Goal: Task Accomplishment & Management: Manage account settings

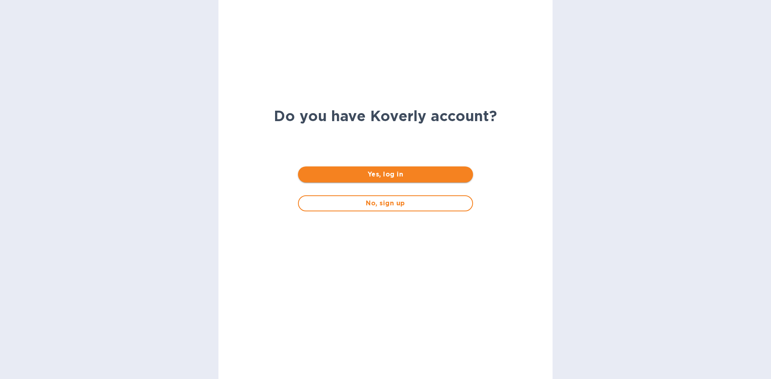
click at [372, 173] on span "Yes, log in" at bounding box center [385, 175] width 162 height 10
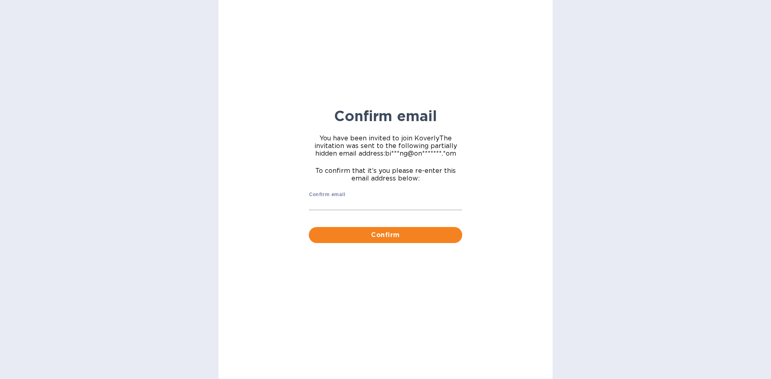
click at [323, 197] on label "Confirm email" at bounding box center [327, 195] width 37 height 5
click at [323, 198] on input "Confirm email" at bounding box center [385, 204] width 153 height 12
type input "[EMAIL_ADDRESS][DOMAIN_NAME]"
click at [559, 154] on div "Confirm email You have been invited to join [PERSON_NAME] The invitation was se…" at bounding box center [385, 189] width 771 height 379
click at [430, 230] on button "Confirm" at bounding box center [385, 235] width 153 height 16
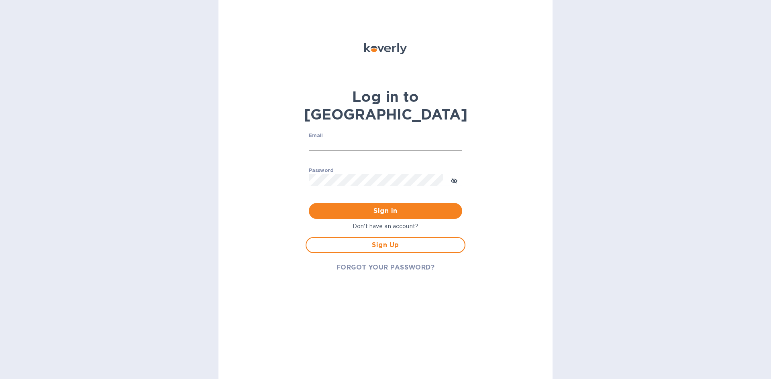
click at [342, 139] on input "Email" at bounding box center [385, 145] width 153 height 12
type input "[EMAIL_ADDRESS][DOMAIN_NAME]"
click at [326, 169] on label "Password" at bounding box center [321, 171] width 24 height 5
click at [459, 172] on button "toggle password visibility" at bounding box center [454, 180] width 16 height 16
click at [458, 172] on button "toggle password visibility" at bounding box center [454, 180] width 16 height 16
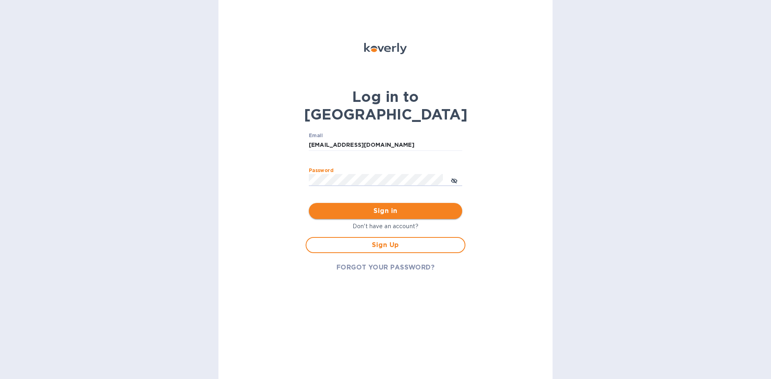
click at [431, 206] on span "Sign in" at bounding box center [385, 211] width 140 height 10
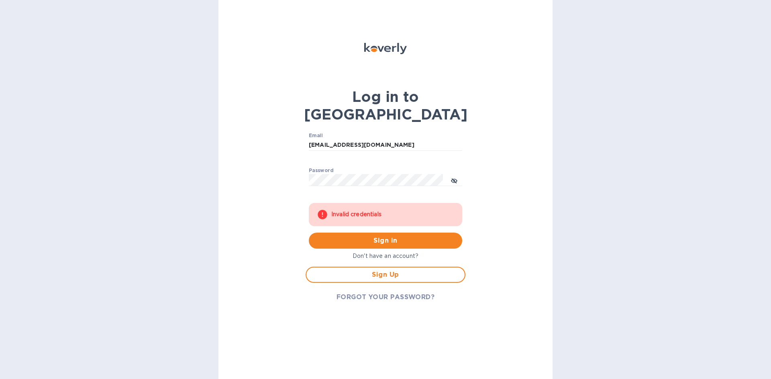
click at [372, 208] on div "Invalid credentials" at bounding box center [392, 215] width 123 height 14
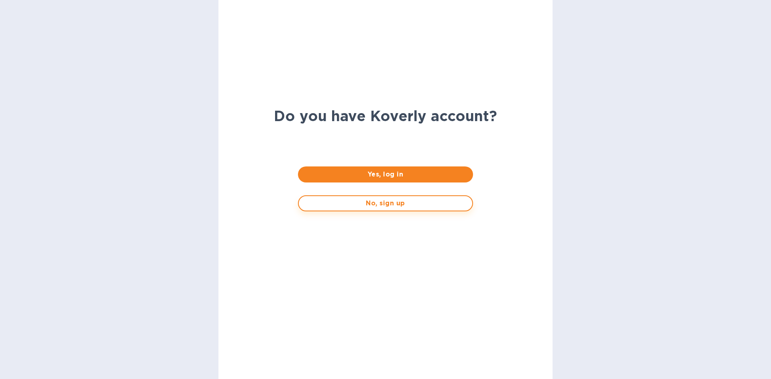
click at [389, 211] on button "No, sign up" at bounding box center [385, 203] width 175 height 16
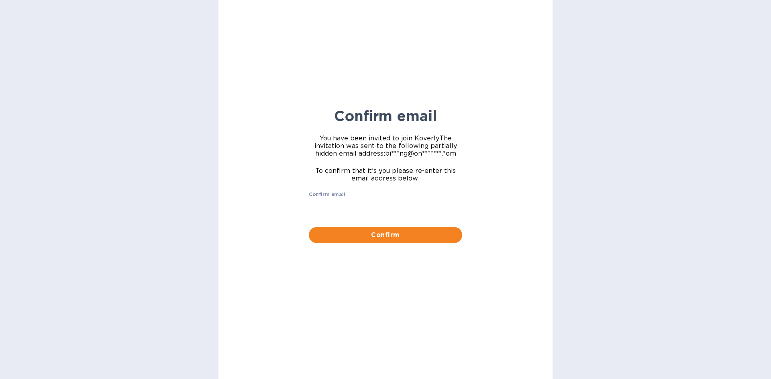
click at [318, 209] on input "Confirm email" at bounding box center [385, 204] width 153 height 12
type input "[EMAIL_ADDRESS][DOMAIN_NAME]"
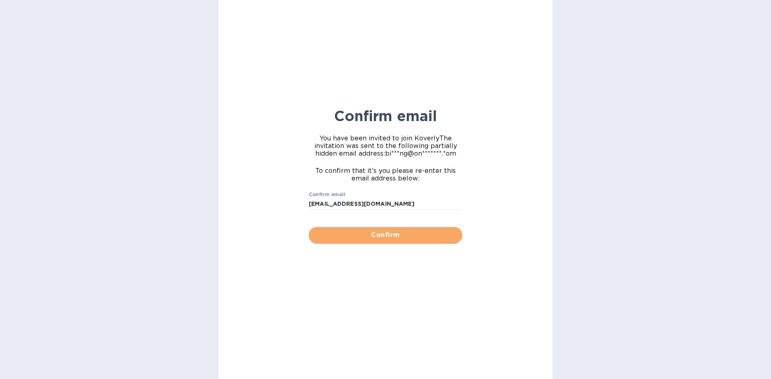
click at [385, 234] on span "Confirm" at bounding box center [385, 235] width 140 height 10
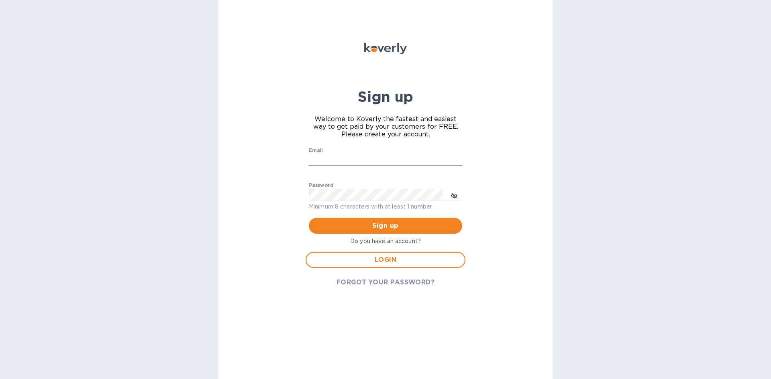
click at [345, 159] on input "Email" at bounding box center [385, 160] width 153 height 12
type input "[EMAIL_ADDRESS][DOMAIN_NAME]"
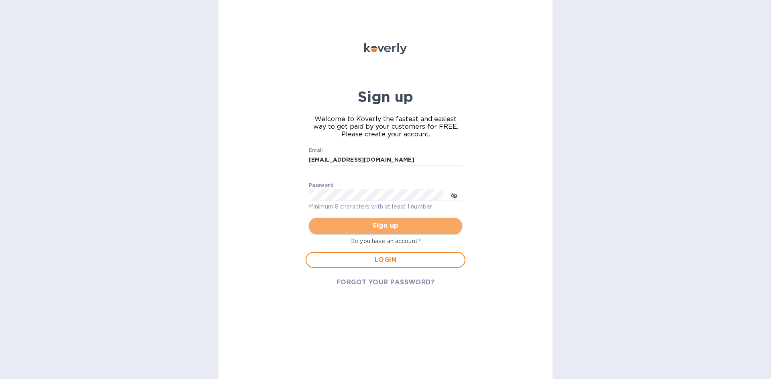
click at [403, 224] on span "Sign up" at bounding box center [385, 226] width 140 height 10
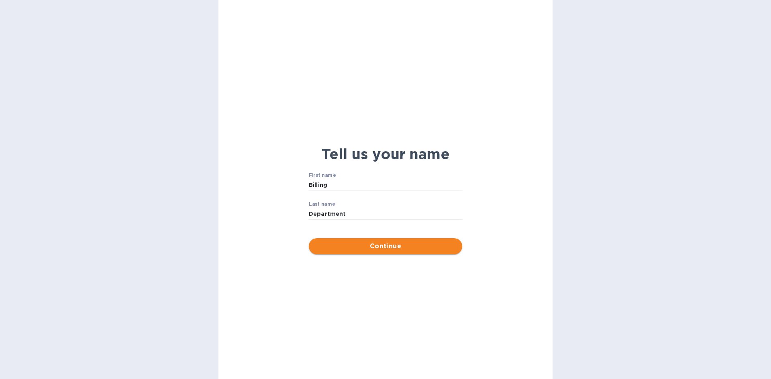
click at [376, 247] on span "Continue" at bounding box center [385, 247] width 140 height 10
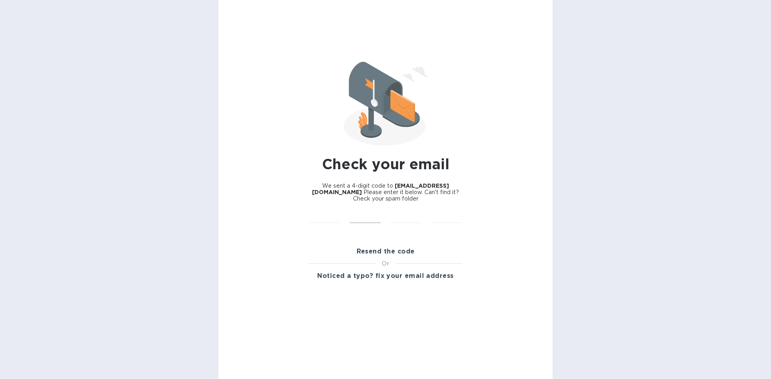
click at [354, 212] on input "text" at bounding box center [365, 218] width 31 height 12
type input "5"
type input "0"
type input "6"
drag, startPoint x: 328, startPoint y: 209, endPoint x: 325, endPoint y: 219, distance: 10.0
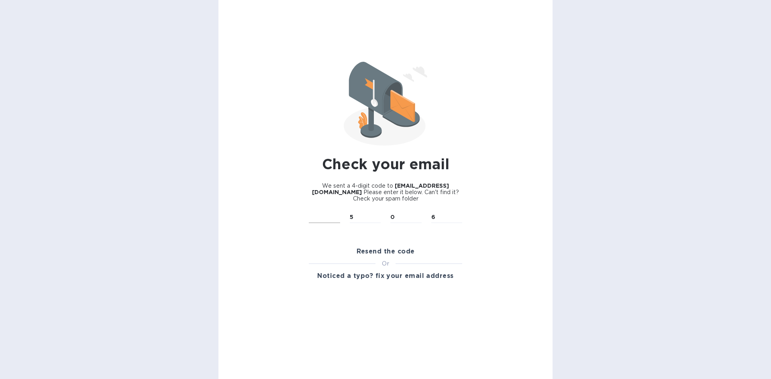
click at [328, 210] on div "​" at bounding box center [324, 223] width 41 height 32
click at [325, 219] on input "text" at bounding box center [324, 218] width 31 height 12
type input "5"
type input "0"
type input "6"
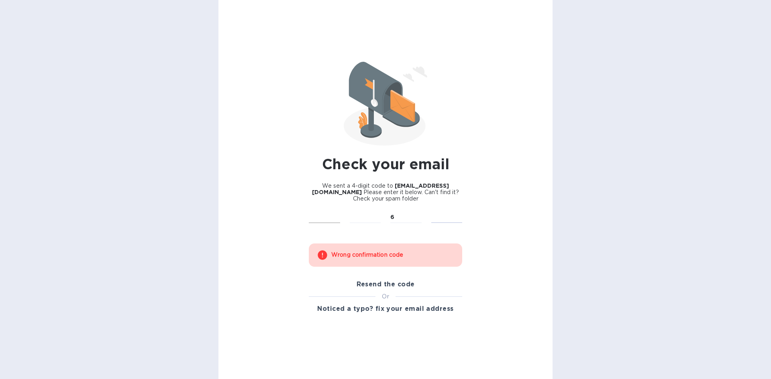
type input "6"
click at [323, 219] on input "text" at bounding box center [324, 218] width 31 height 12
type input "5"
type input "0"
type input "6"
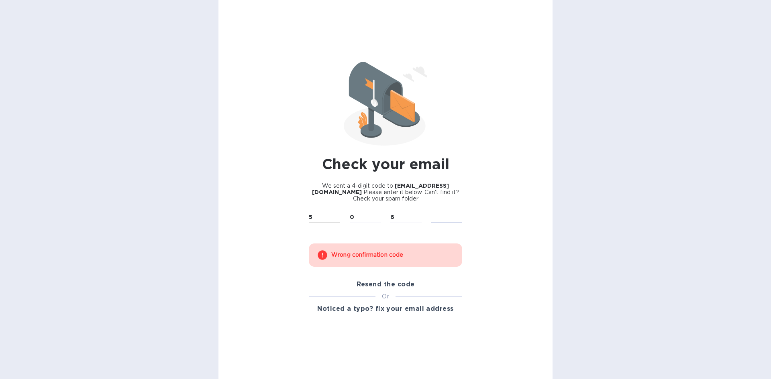
type input "6"
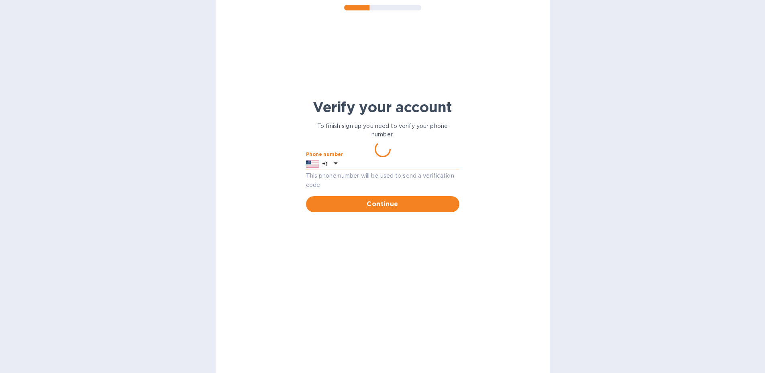
click at [377, 164] on input "text" at bounding box center [399, 164] width 119 height 12
type input "3473312934"
click at [374, 205] on span "Continue" at bounding box center [382, 204] width 140 height 10
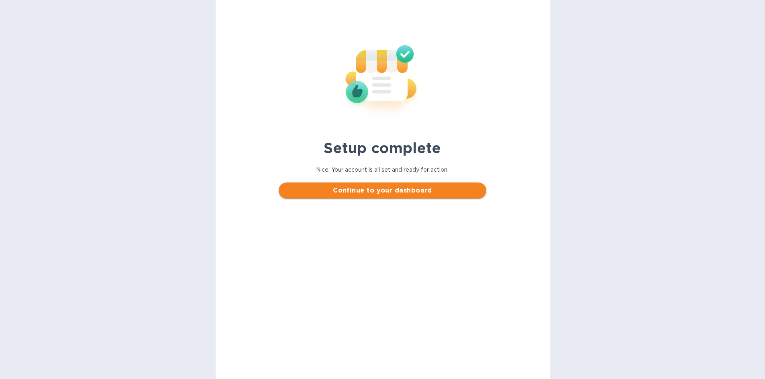
click at [376, 191] on span "Continue to your dashboard" at bounding box center [382, 191] width 195 height 10
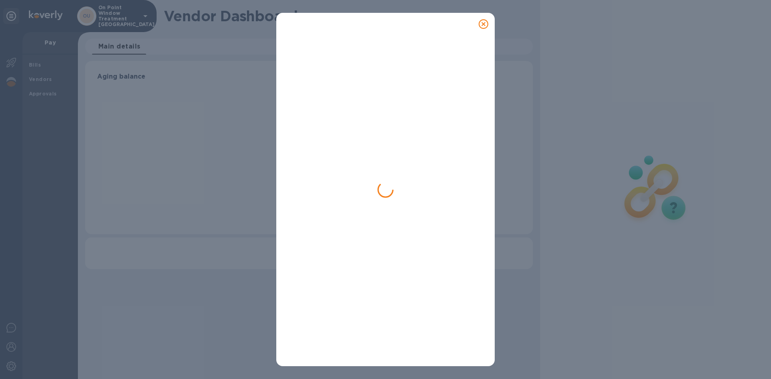
click at [482, 24] on icon at bounding box center [483, 24] width 10 height 10
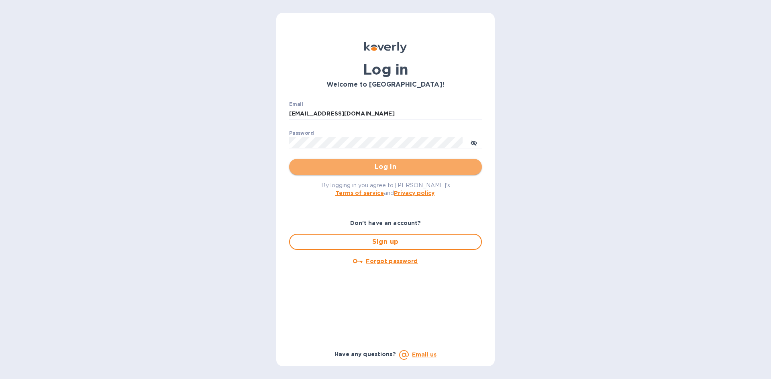
click at [389, 161] on button "Log in" at bounding box center [385, 167] width 193 height 16
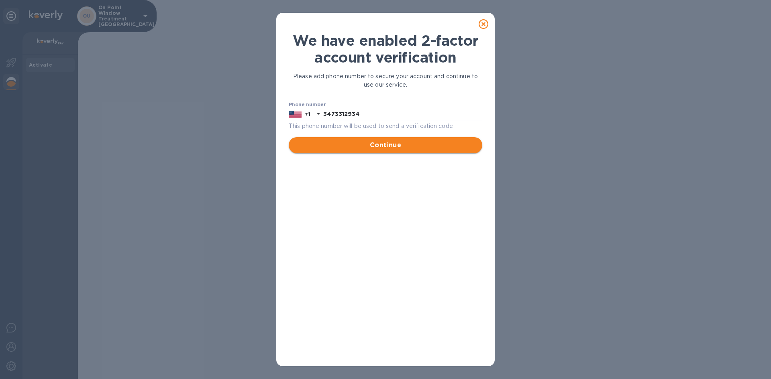
click at [401, 137] on button "Continue" at bounding box center [385, 145] width 193 height 16
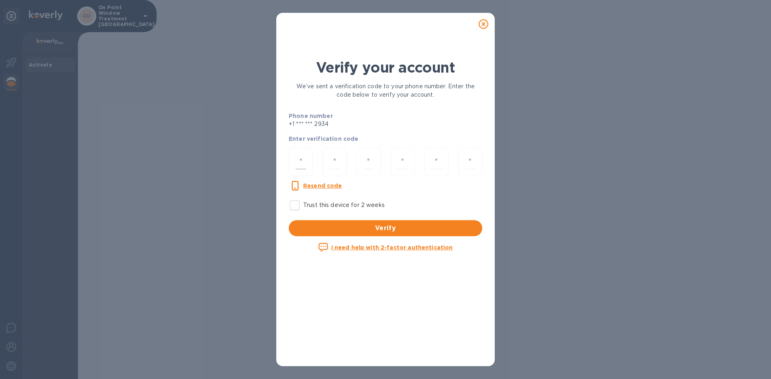
click at [305, 160] on input "number" at bounding box center [300, 162] width 10 height 15
click at [325, 209] on p "Trust this device for 2 weeks" at bounding box center [343, 205] width 81 height 8
click at [303, 209] on input "Trust this device for 2 weeks" at bounding box center [294, 205] width 17 height 17
checkbox input "true"
click at [311, 165] on div at bounding box center [301, 162] width 24 height 28
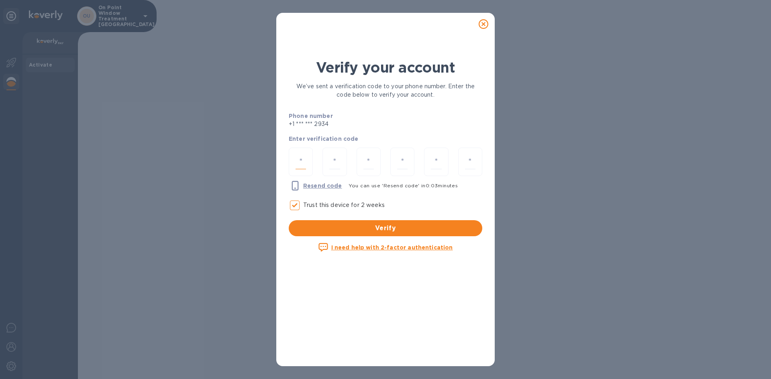
type input "3"
type input "7"
type input "1"
type input "8"
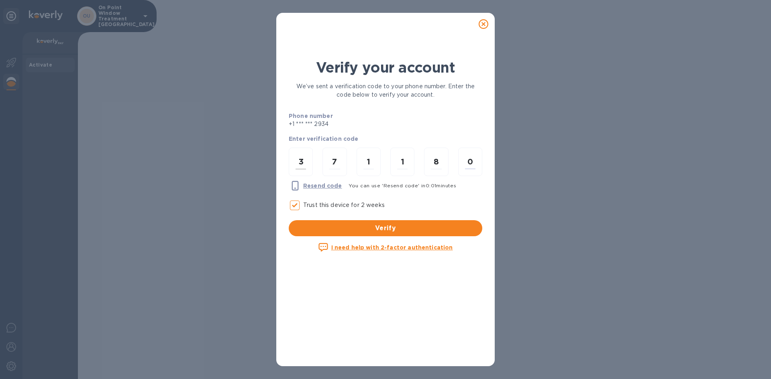
type input "0"
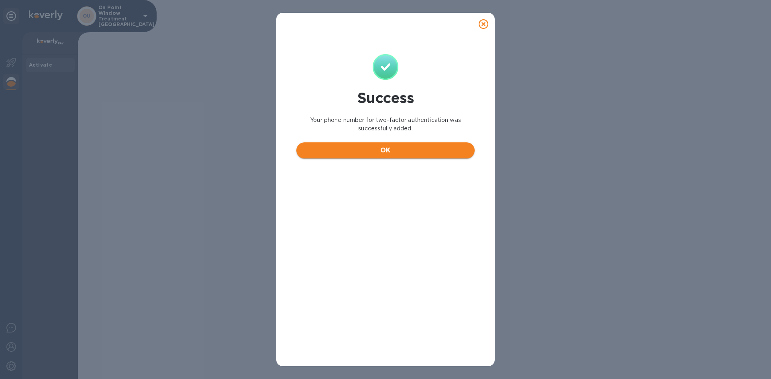
click at [437, 144] on button "OK" at bounding box center [385, 150] width 178 height 16
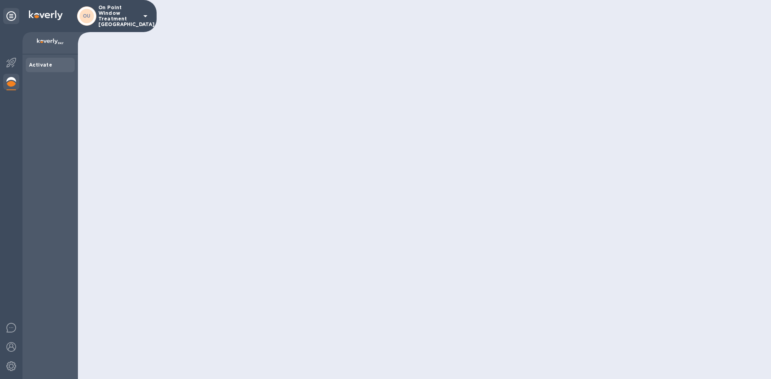
click at [50, 63] on b "Activate" at bounding box center [40, 65] width 23 height 6
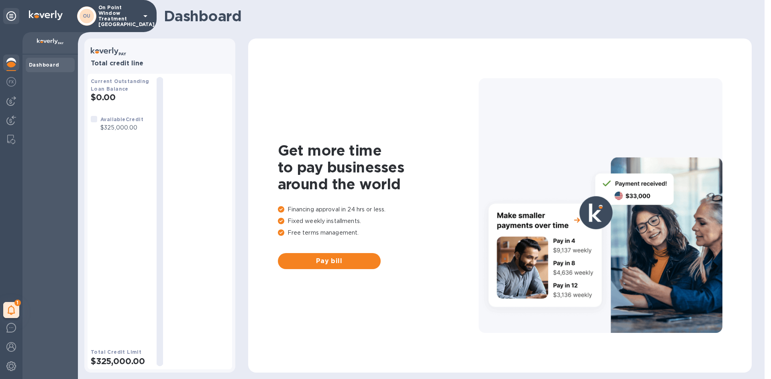
click at [132, 122] on b "Available Credit" at bounding box center [121, 119] width 43 height 6
click at [15, 97] on img at bounding box center [11, 101] width 10 height 10
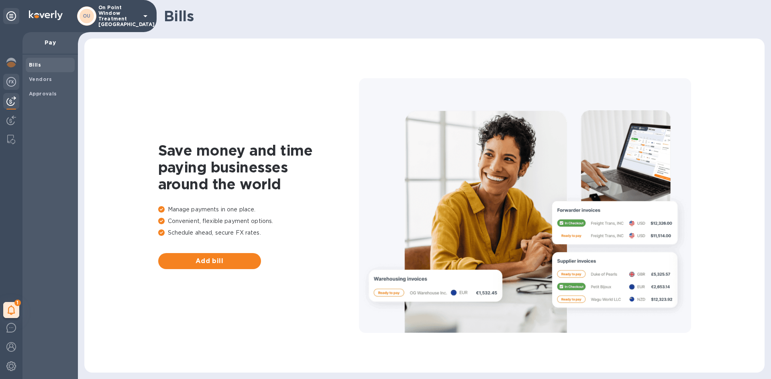
click at [9, 83] on img at bounding box center [11, 82] width 10 height 10
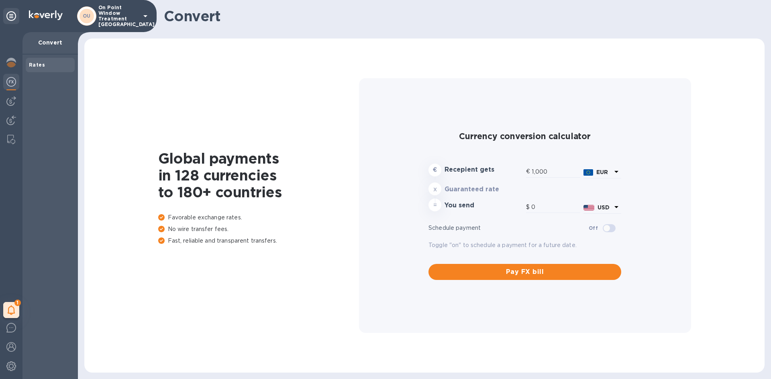
type input "1,174.25"
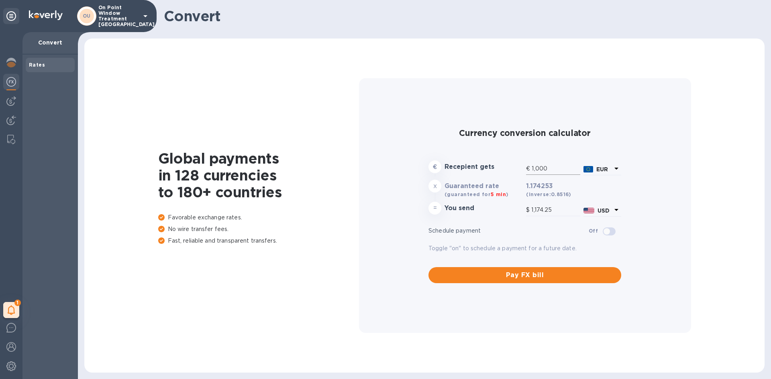
click at [548, 170] on input "1,000" at bounding box center [555, 169] width 49 height 12
click at [10, 100] on img at bounding box center [11, 101] width 10 height 10
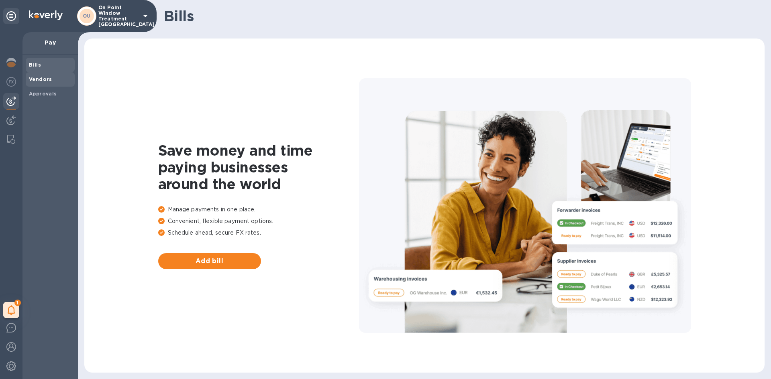
click at [50, 82] on span "Vendors" at bounding box center [50, 79] width 43 height 8
click at [218, 259] on span "Add vendor" at bounding box center [210, 261] width 90 height 10
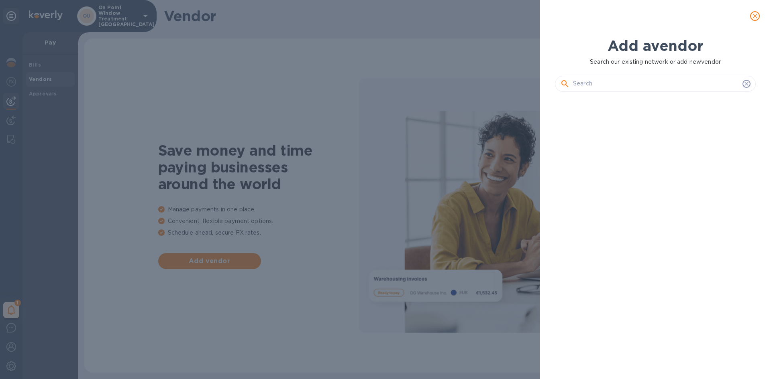
scroll to position [254, 204]
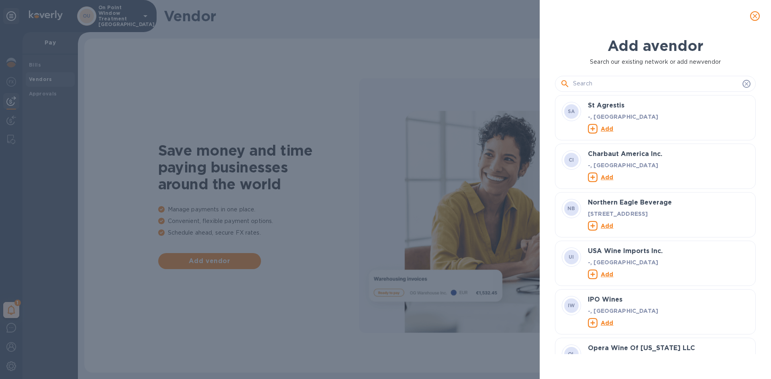
click at [584, 89] on input "text" at bounding box center [656, 84] width 166 height 12
type input "zhejia"
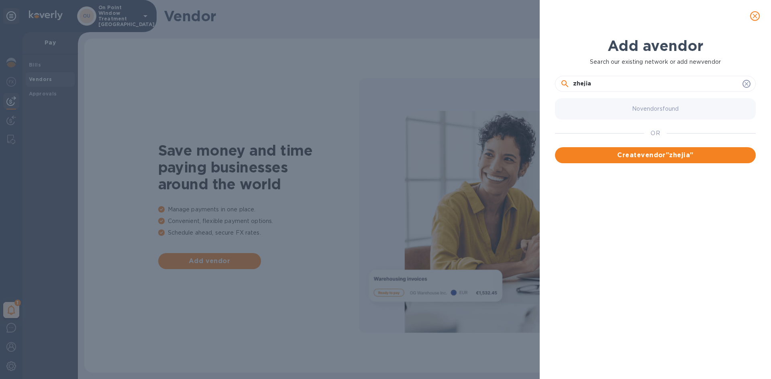
drag, startPoint x: 603, startPoint y: 87, endPoint x: 548, endPoint y: 97, distance: 55.8
click at [548, 97] on div "Add a vendor Search our existing network or add new vendor zhejia No vendors fo…" at bounding box center [655, 195] width 218 height 327
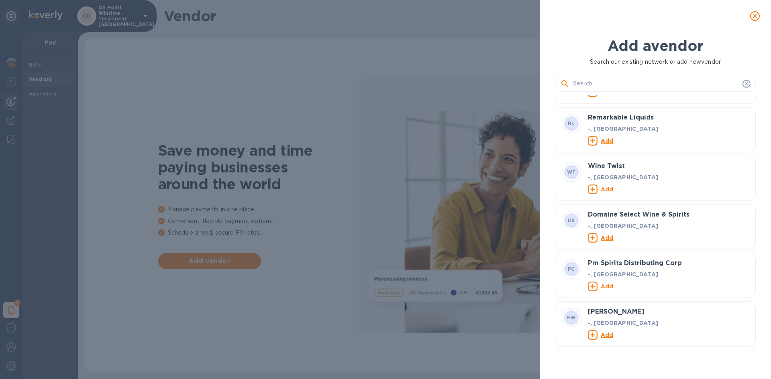
scroll to position [1686, 0]
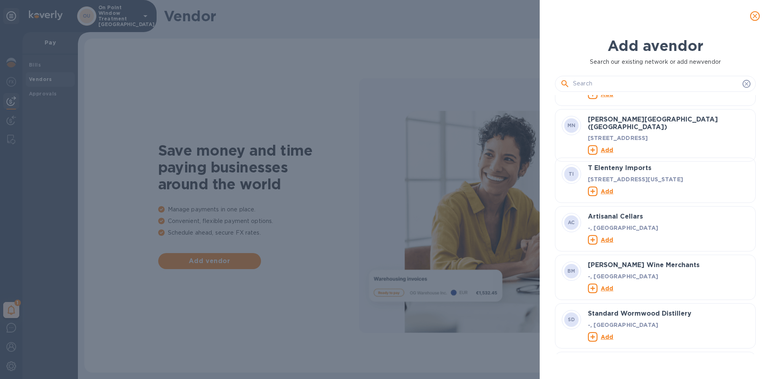
type input "z"
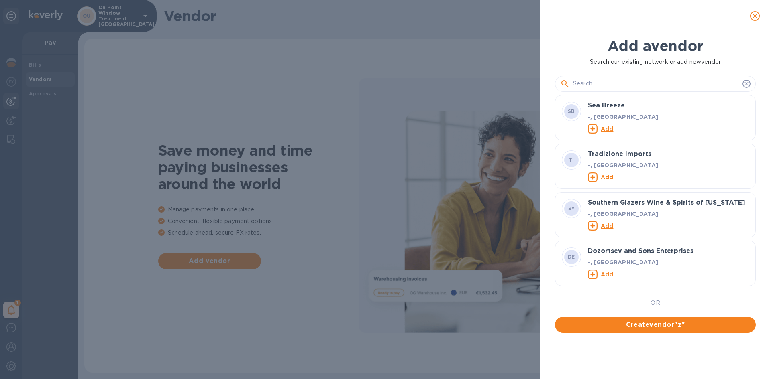
click at [416, 76] on div "Add a vendor Search our existing network or add new vendor SB Sea Breeze -, US …" at bounding box center [385, 189] width 771 height 379
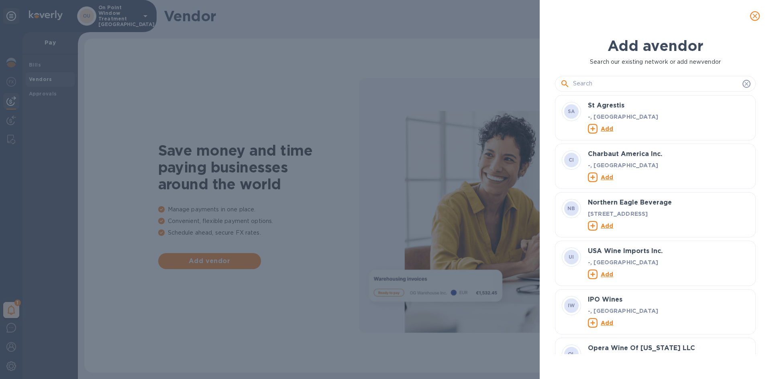
click at [760, 15] on button "close" at bounding box center [754, 15] width 19 height 19
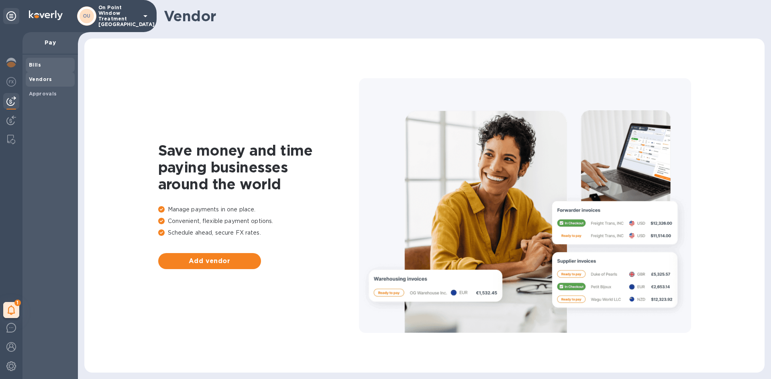
click at [35, 65] on b "Bills" at bounding box center [35, 65] width 12 height 6
click at [43, 94] on b "Approvals" at bounding box center [43, 94] width 28 height 6
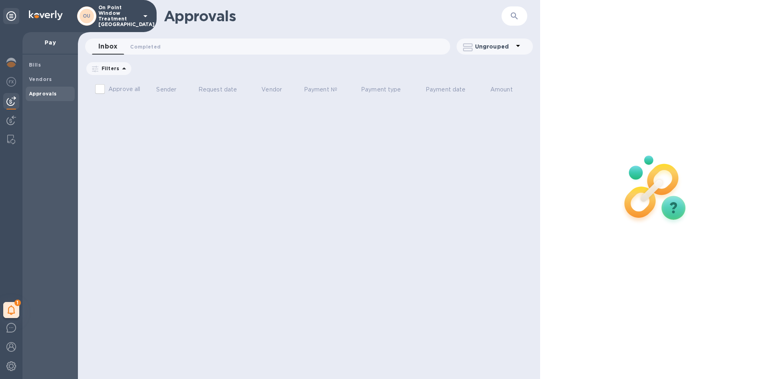
click at [146, 136] on div "Approvals ​ Inbox 0 Completed 0 Ungrouped Filters Approve all Sender Request da…" at bounding box center [309, 189] width 462 height 379
click at [13, 120] on img at bounding box center [11, 121] width 10 height 10
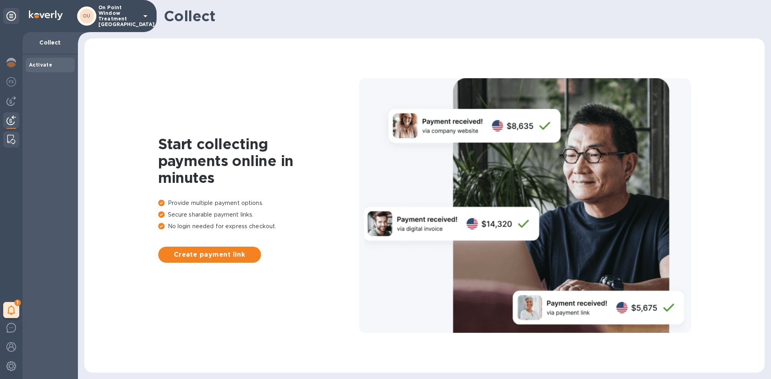
click at [11, 142] on img at bounding box center [11, 140] width 8 height 10
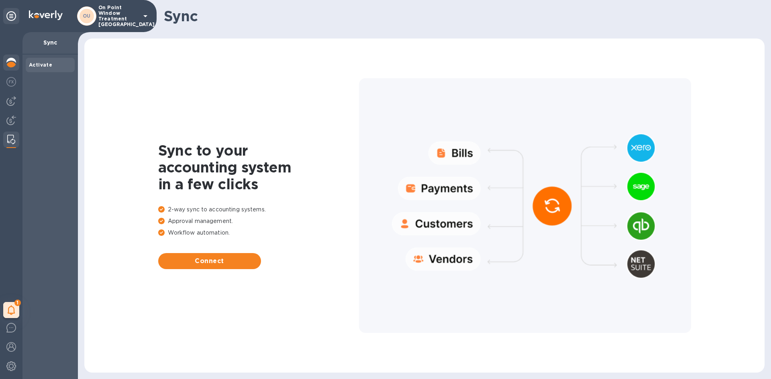
click at [10, 62] on img at bounding box center [11, 63] width 10 height 10
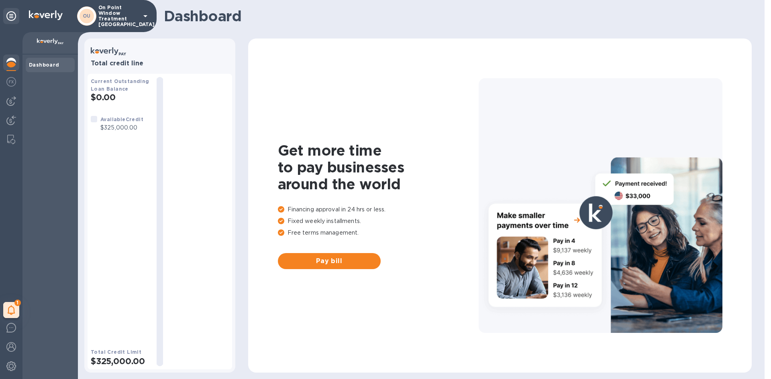
click at [128, 20] on p "On Point Window Treatment USA" at bounding box center [118, 16] width 40 height 22
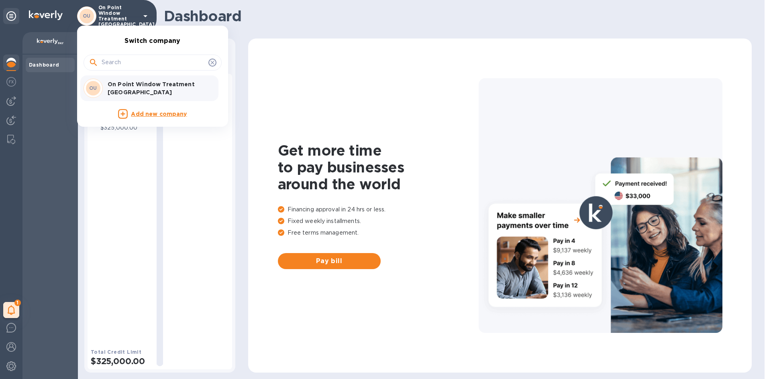
click at [31, 15] on div at bounding box center [385, 189] width 771 height 379
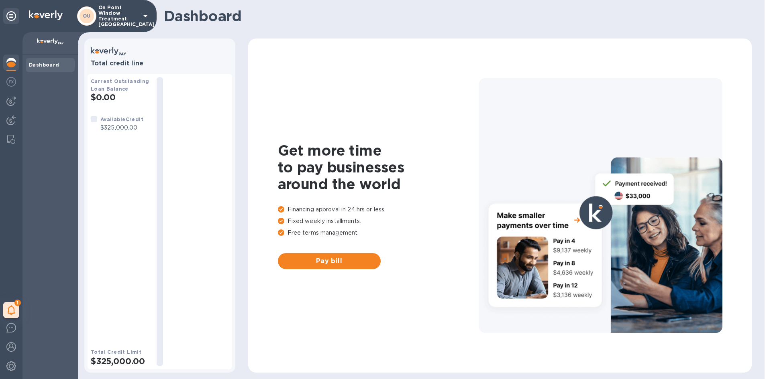
click at [8, 14] on icon at bounding box center [11, 16] width 10 height 10
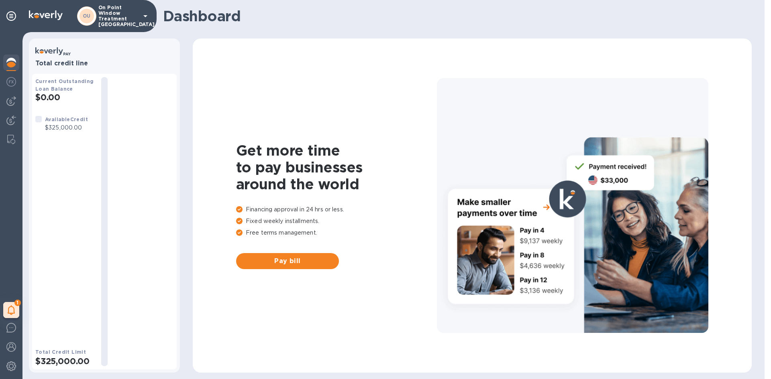
click at [55, 127] on p "$325,000.00" at bounding box center [66, 128] width 43 height 8
click at [470, 114] on div at bounding box center [572, 205] width 271 height 254
